Goal: Information Seeking & Learning: Learn about a topic

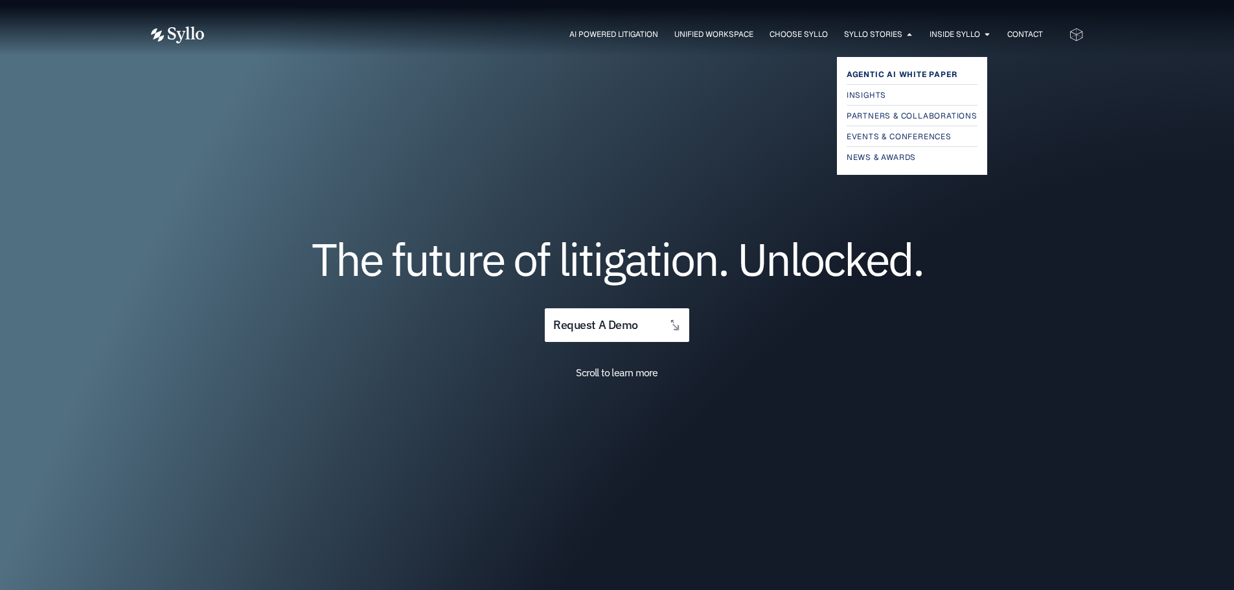
click at [880, 69] on span "Agentic AI White Paper" at bounding box center [902, 75] width 111 height 16
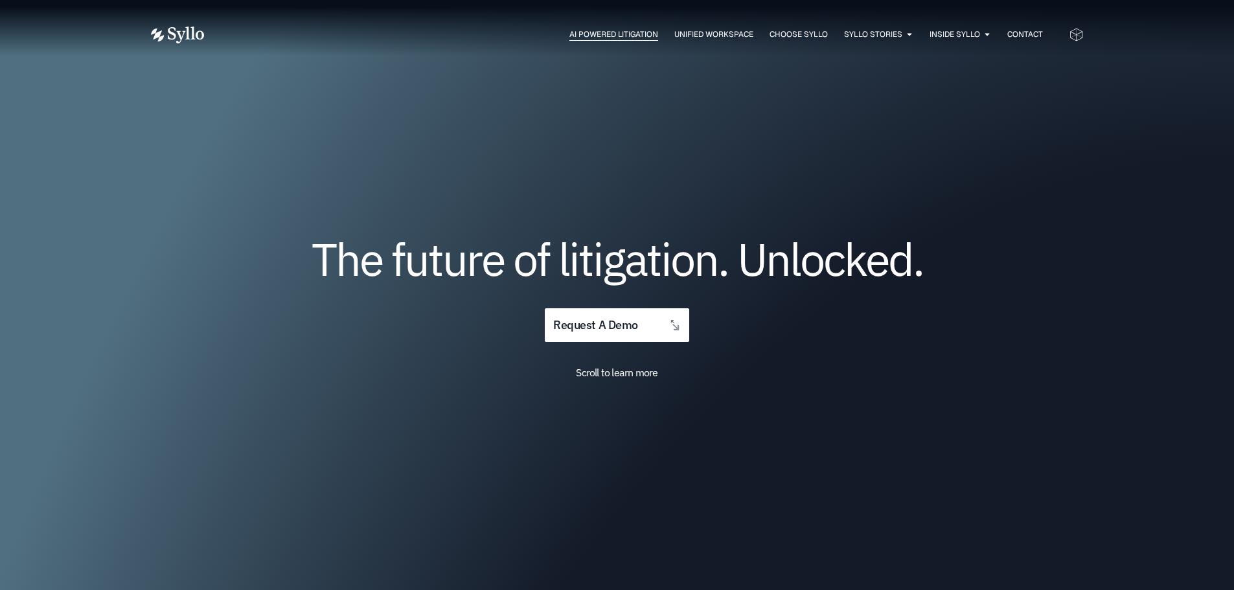
click at [579, 34] on span "AI Powered Litigation" at bounding box center [613, 35] width 89 height 12
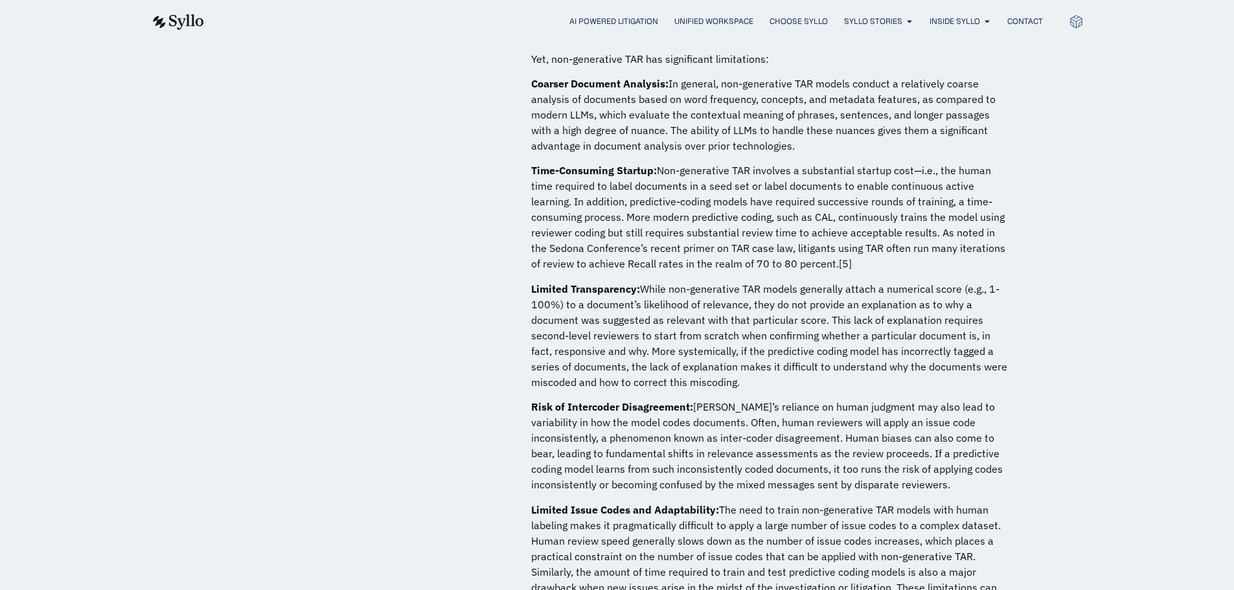
scroll to position [1749, 0]
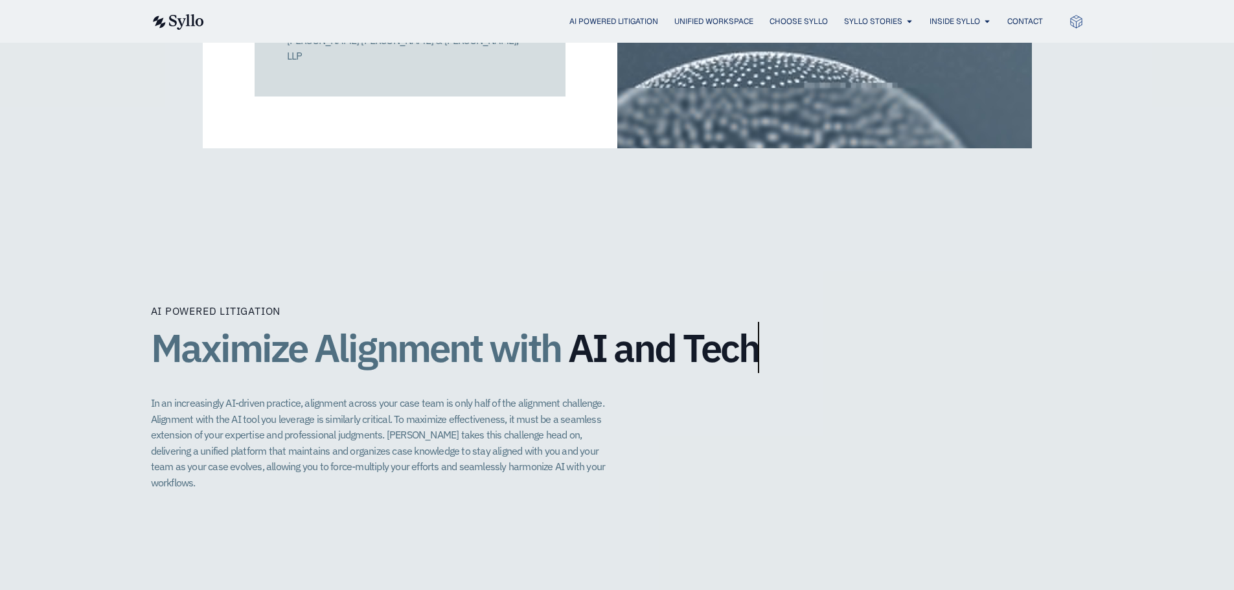
scroll to position [2786, 0]
